Goal: Transaction & Acquisition: Download file/media

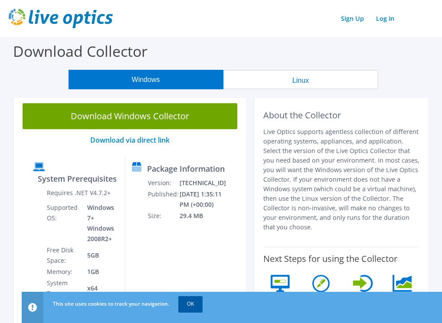
click at [199, 302] on link "OK" at bounding box center [190, 304] width 24 height 16
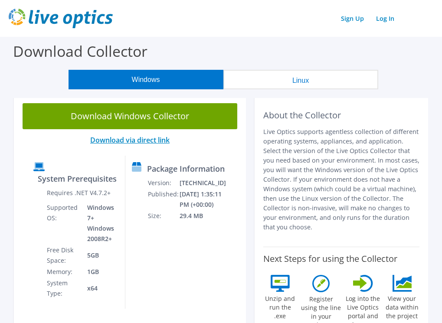
click at [127, 138] on link "Download via direct link" at bounding box center [129, 140] width 79 height 10
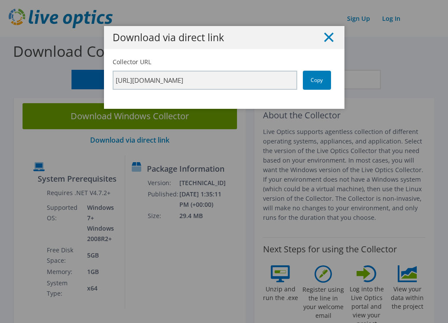
click at [325, 35] on line at bounding box center [329, 37] width 9 height 9
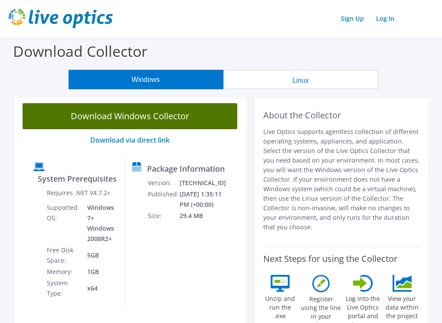
click at [126, 117] on link "Download Windows Collector" at bounding box center [130, 116] width 215 height 26
